Goal: Information Seeking & Learning: Learn about a topic

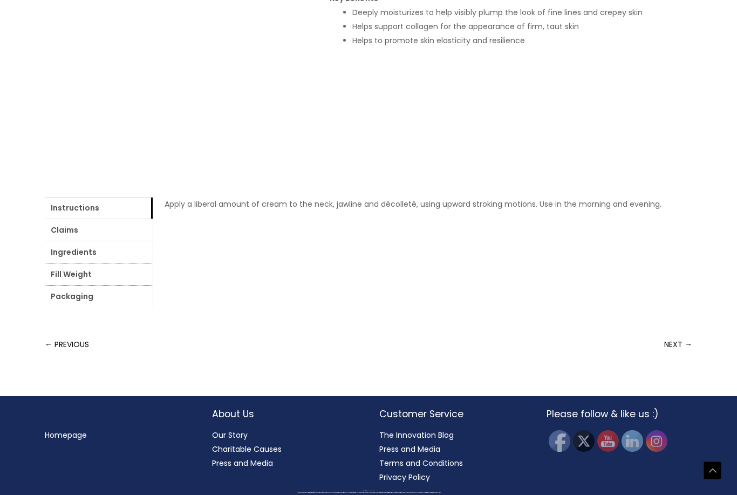
click at [153, 285] on link "Fill Weight" at bounding box center [99, 274] width 108 height 22
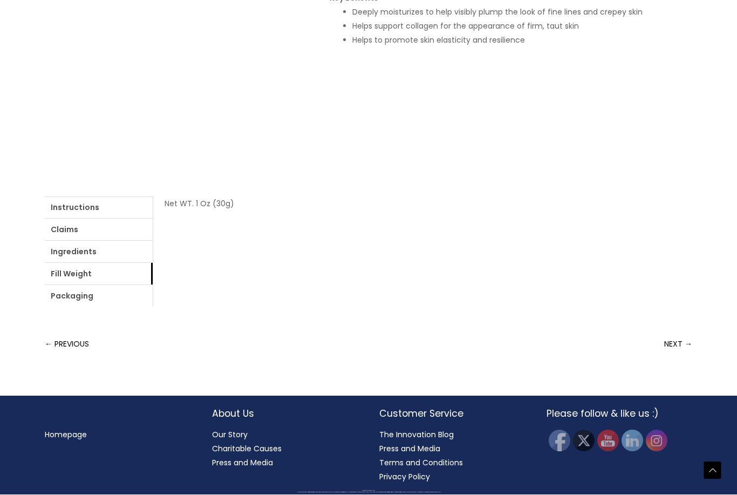
scroll to position [501, 0]
click at [153, 307] on link "Packaging" at bounding box center [99, 297] width 108 height 22
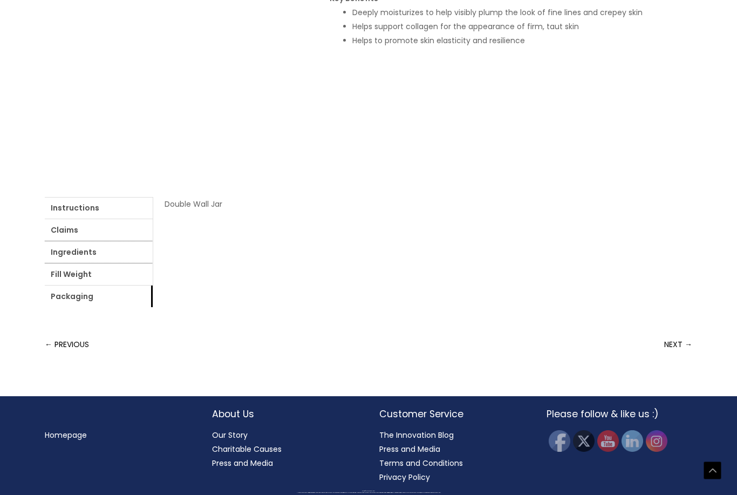
click at [153, 263] on link "Ingredients" at bounding box center [99, 252] width 108 height 22
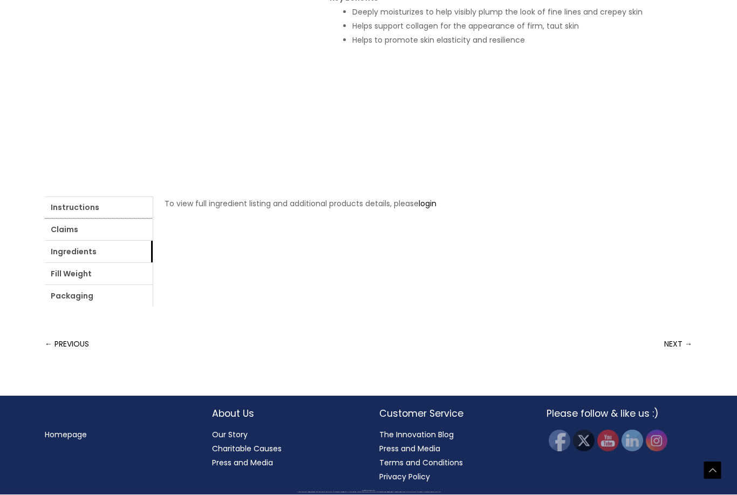
click at [77, 219] on link "Instructions" at bounding box center [99, 208] width 108 height 22
click at [119, 241] on link "Claims" at bounding box center [99, 230] width 108 height 22
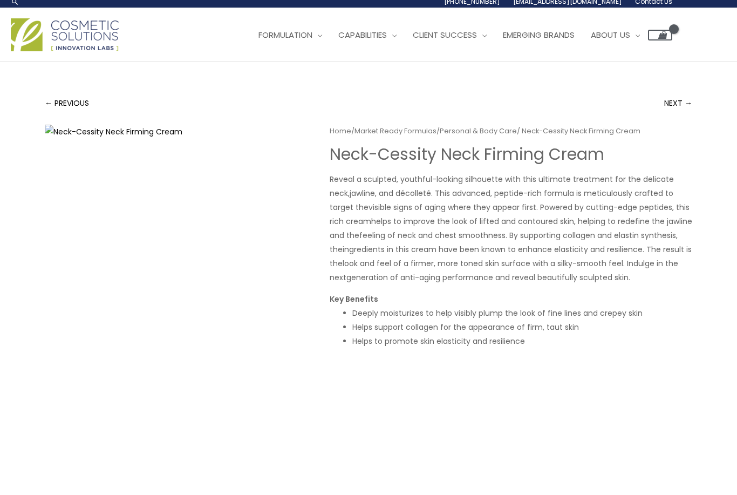
scroll to position [0, 0]
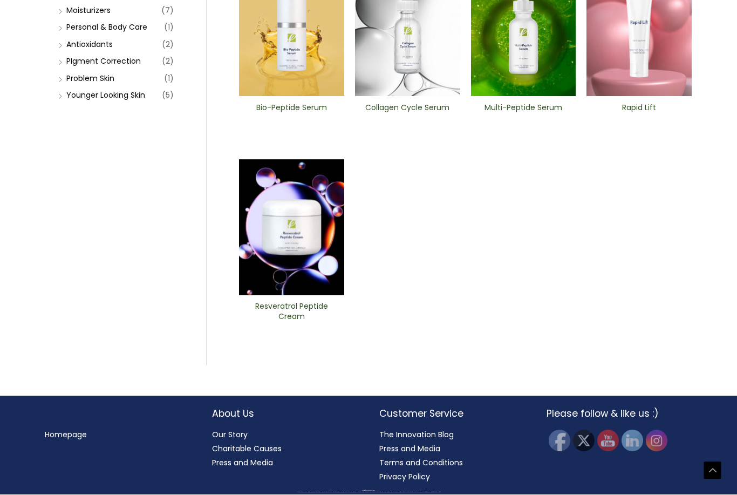
scroll to position [410, 0]
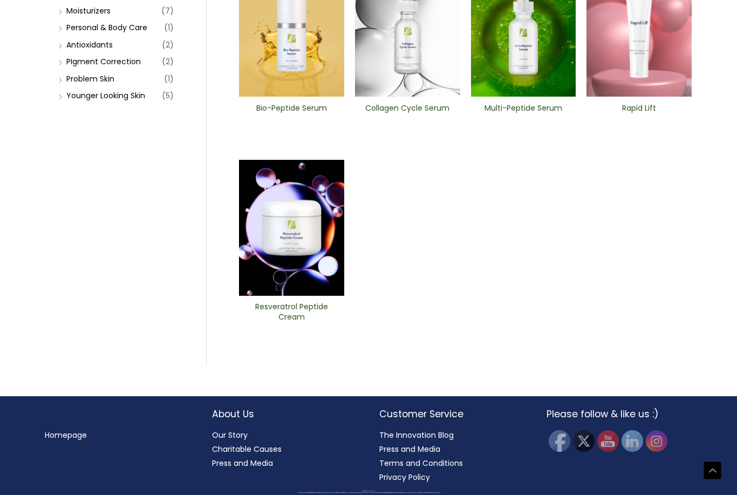
click at [637, 97] on img at bounding box center [639, 29] width 105 height 136
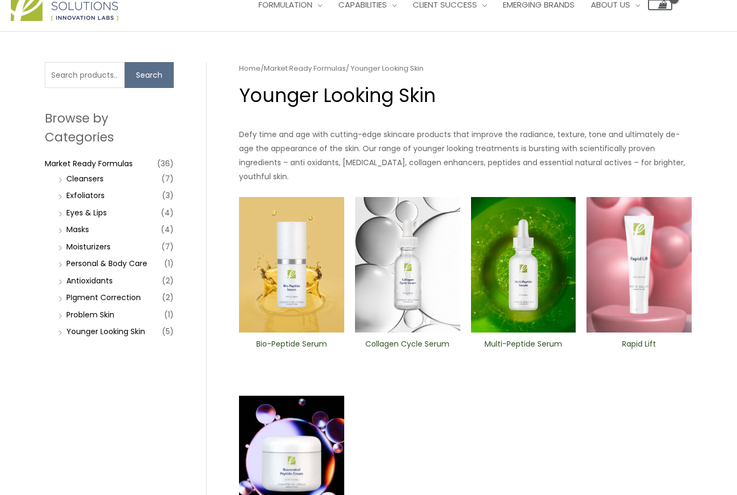
scroll to position [35, 0]
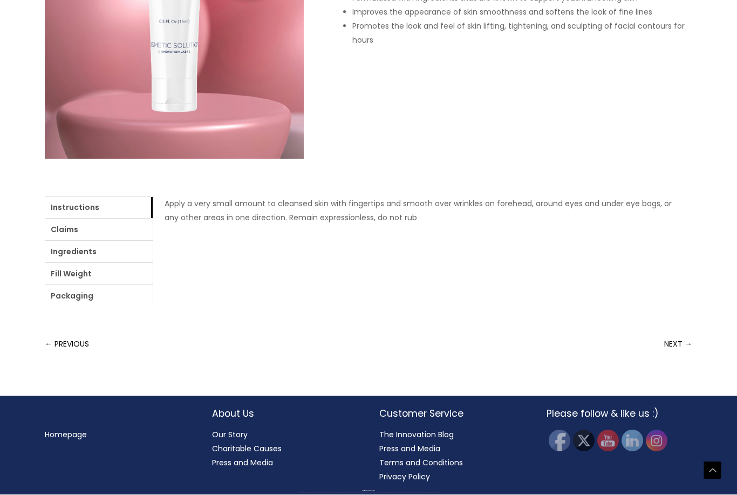
scroll to position [340, 0]
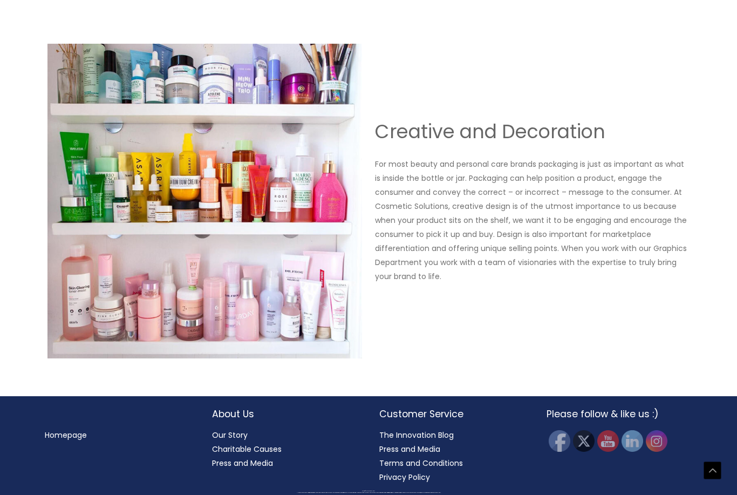
scroll to position [1330, 0]
